Goal: Task Accomplishment & Management: Use online tool/utility

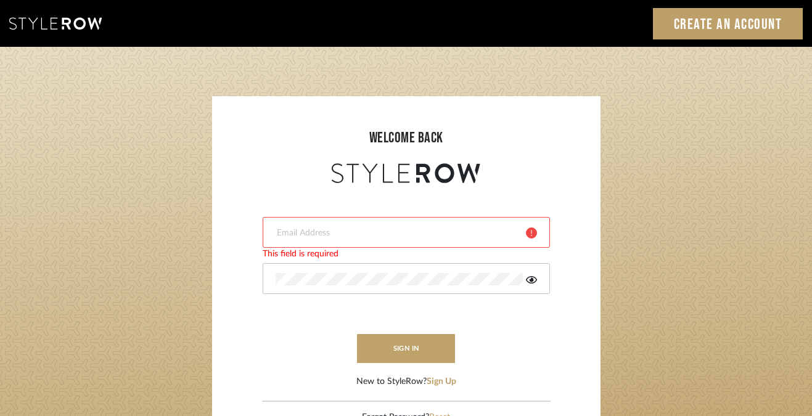
click at [384, 228] on input "email" at bounding box center [396, 233] width 241 height 12
type input "[EMAIL_ADDRESS][DOMAIN_NAME]"
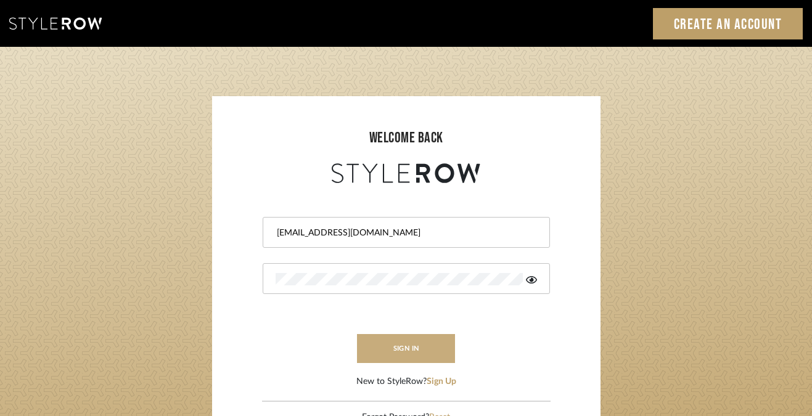
click at [395, 356] on button "sign in" at bounding box center [406, 348] width 99 height 29
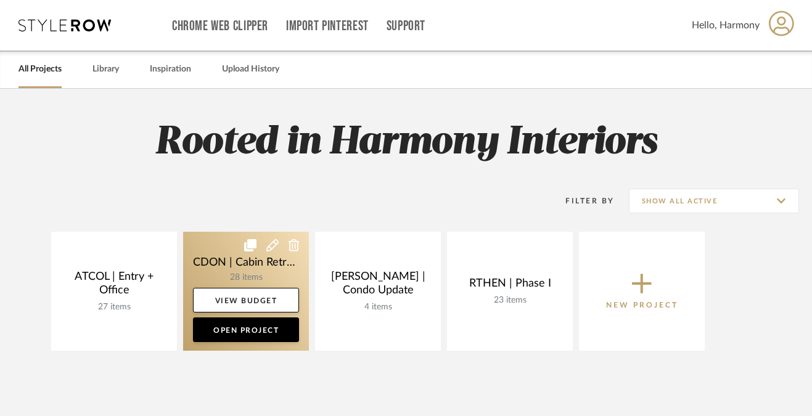
click at [264, 269] on link at bounding box center [246, 291] width 126 height 119
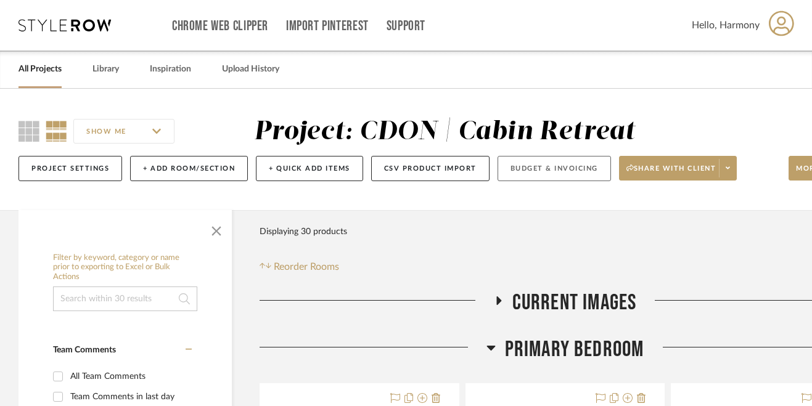
click at [549, 168] on button "Budget & Invoicing" at bounding box center [554, 168] width 113 height 25
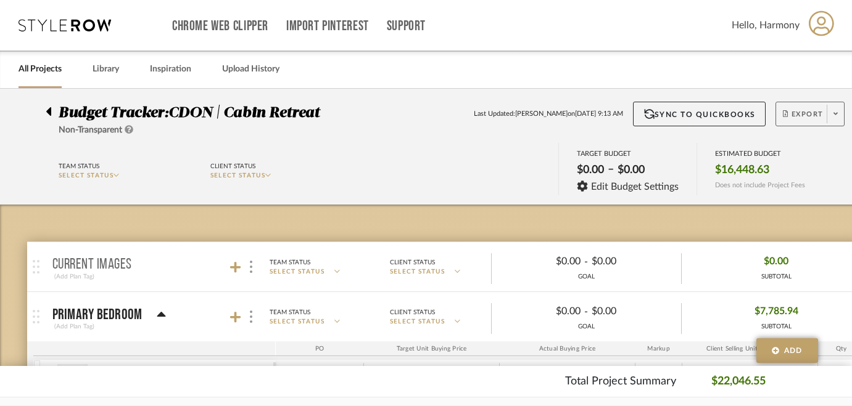
click at [812, 121] on span at bounding box center [834, 114] width 17 height 19
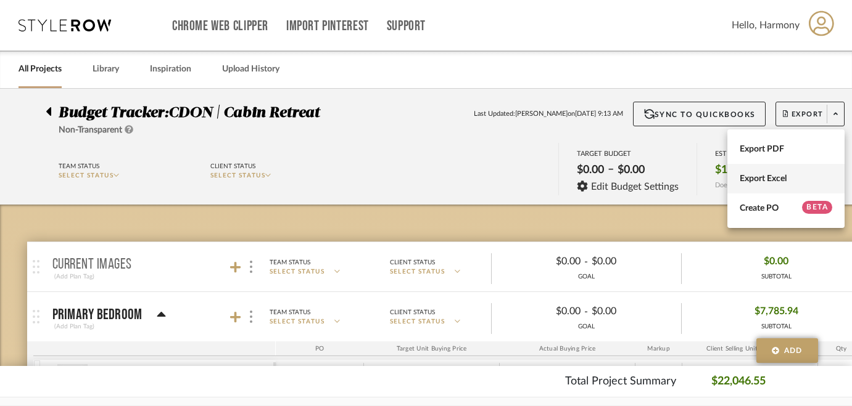
click at [783, 180] on span "Export Excel" at bounding box center [785, 179] width 93 height 10
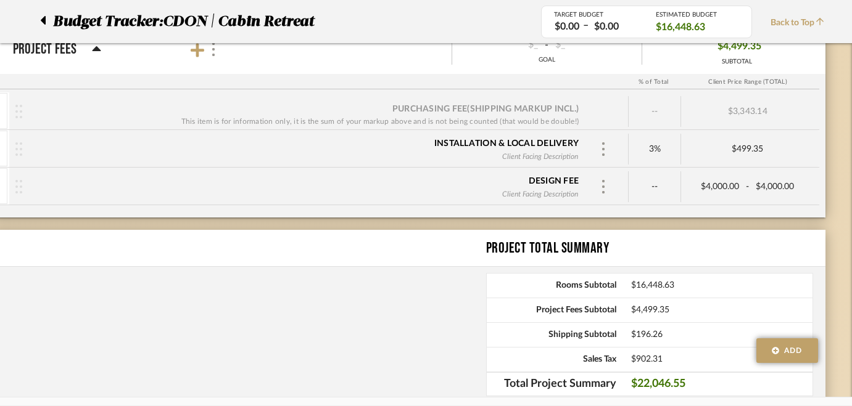
scroll to position [1606, 36]
